Goal: Communication & Community: Answer question/provide support

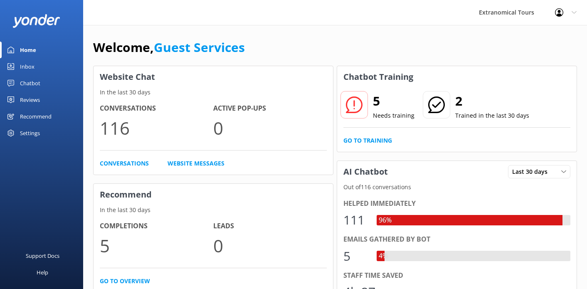
click at [35, 68] on link "Inbox" at bounding box center [41, 66] width 83 height 17
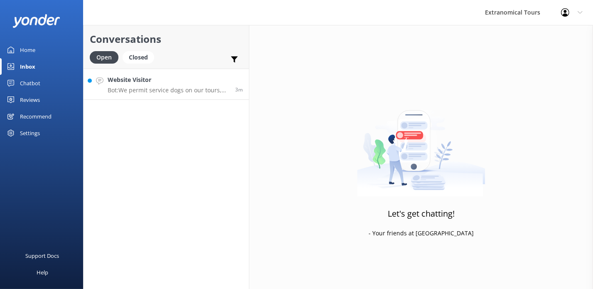
click at [133, 89] on p "Bot: We permit service dogs on our tours, provided they are required because of…" at bounding box center [168, 89] width 121 height 7
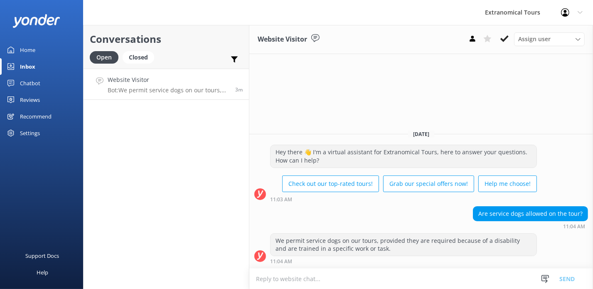
click at [346, 282] on textarea at bounding box center [421, 278] width 344 height 20
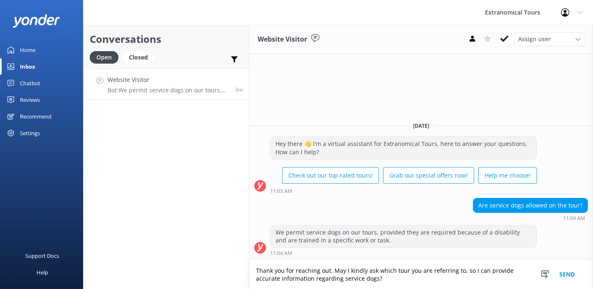
click at [560, 272] on button "Send" at bounding box center [566, 274] width 31 height 29
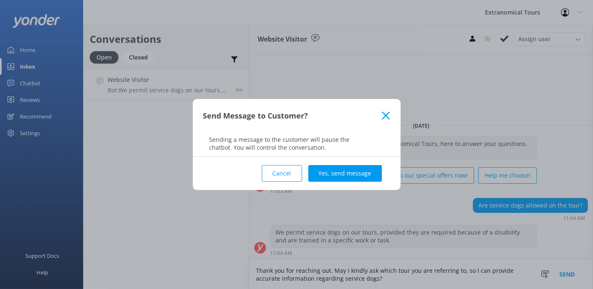
click at [386, 111] on icon at bounding box center [386, 115] width 8 height 8
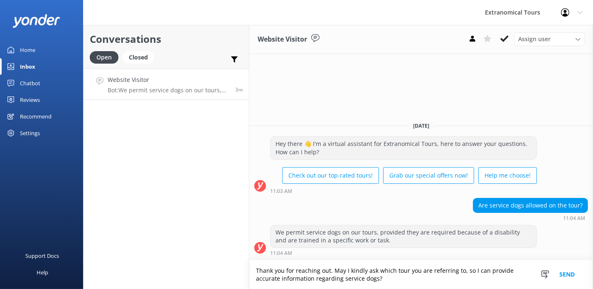
drag, startPoint x: 459, startPoint y: 270, endPoint x: 470, endPoint y: 280, distance: 15.0
click at [470, 280] on textarea "Thank you for reaching out. May I kindly ask which tour you are referring to, s…" at bounding box center [421, 274] width 344 height 29
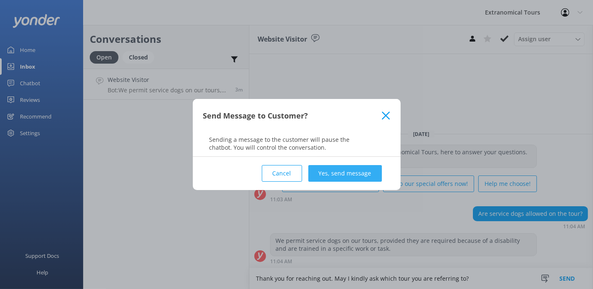
type textarea "Thank you for reaching out. May I kindly ask which tour you are referring to?"
click at [368, 174] on button "Yes, send message" at bounding box center [345, 173] width 74 height 17
